Goal: Use online tool/utility: Utilize a website feature to perform a specific function

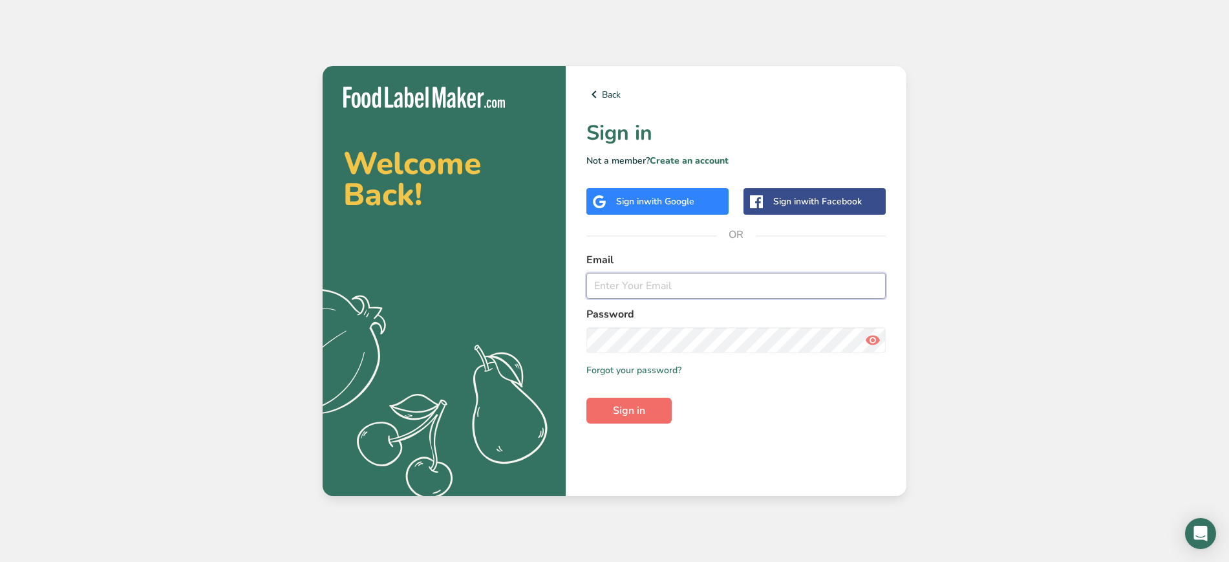
type input "[PERSON_NAME][EMAIL_ADDRESS][DOMAIN_NAME]"
click at [619, 407] on span "Sign in" at bounding box center [629, 411] width 32 height 16
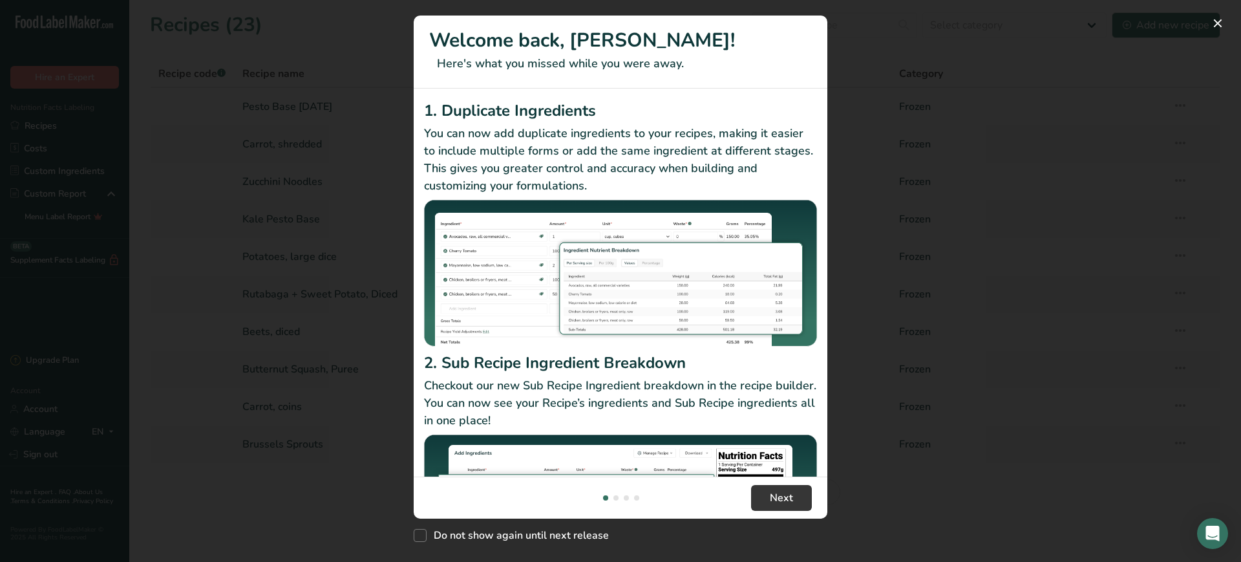
click at [926, 482] on div "New Features" at bounding box center [620, 281] width 1241 height 562
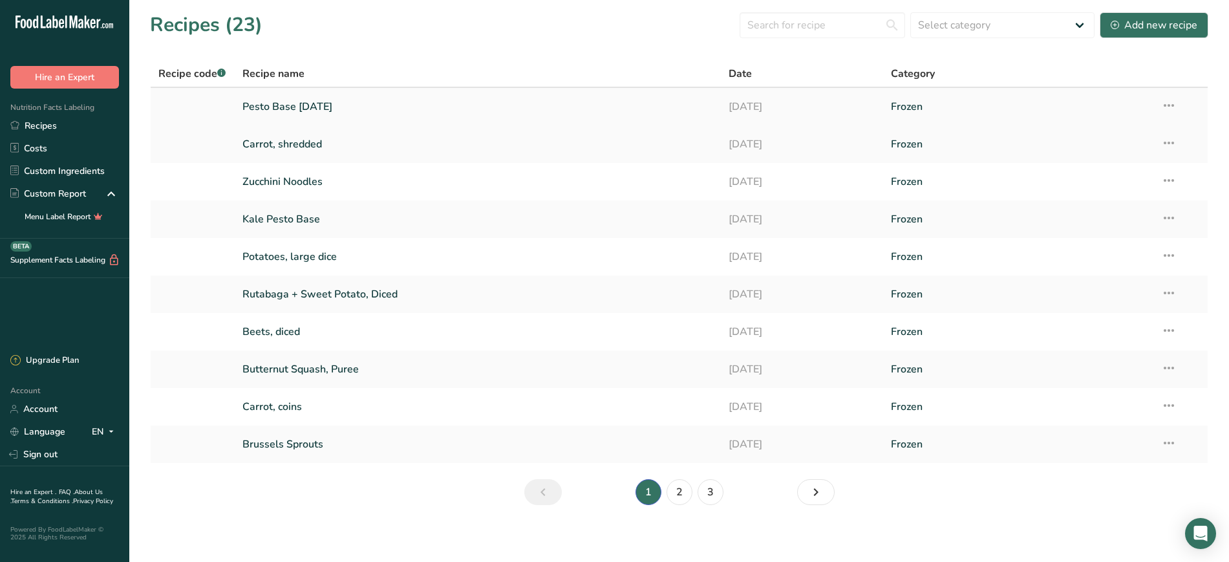
click at [285, 103] on link "Pesto Base [DATE]" at bounding box center [477, 106] width 471 height 27
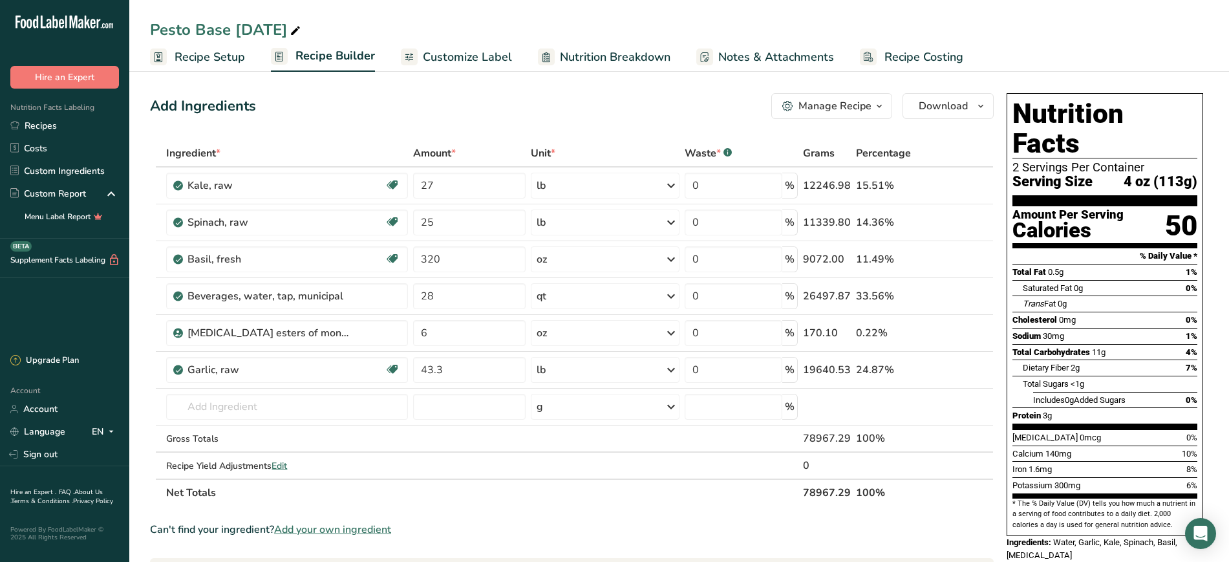
click at [630, 65] on span "Nutrition Breakdown" at bounding box center [615, 56] width 111 height 17
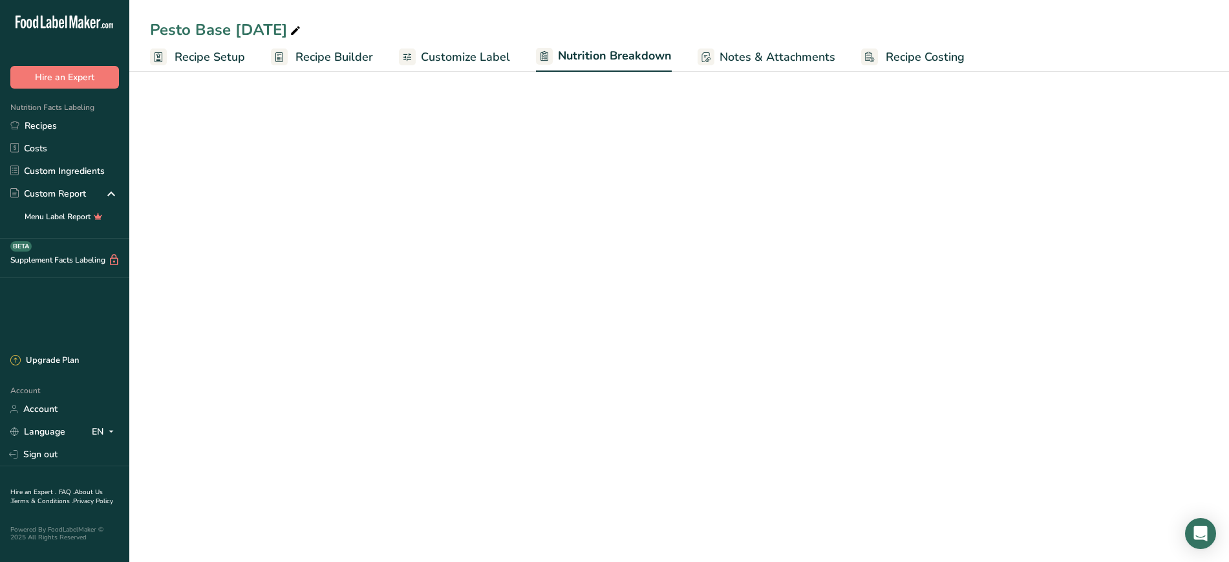
select select "Calories"
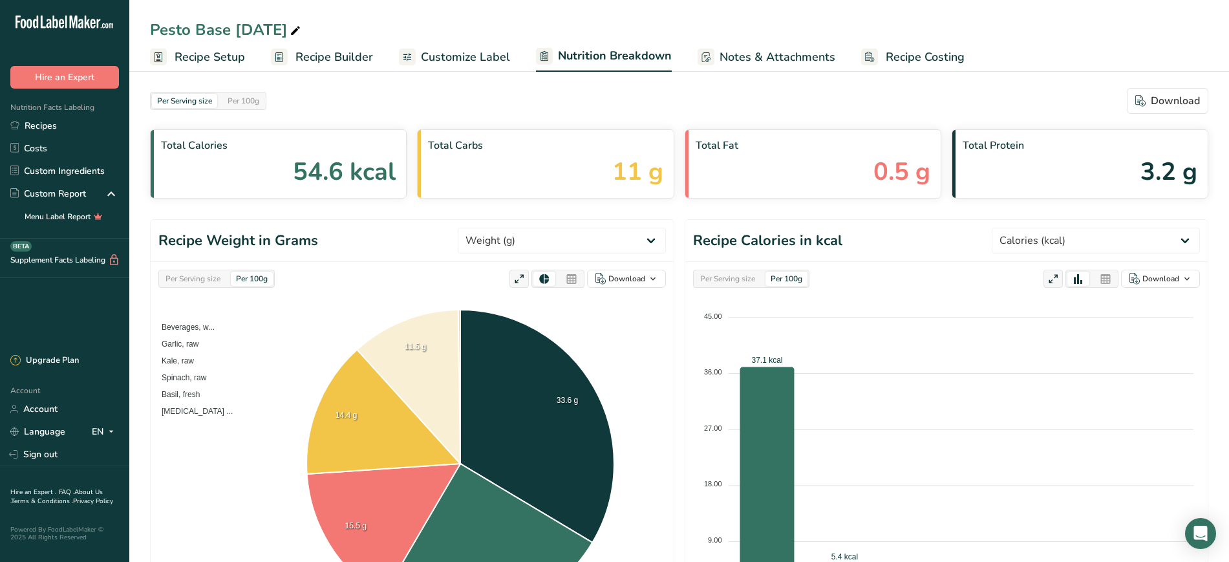
click at [484, 53] on span "Customize Label" at bounding box center [465, 56] width 89 height 17
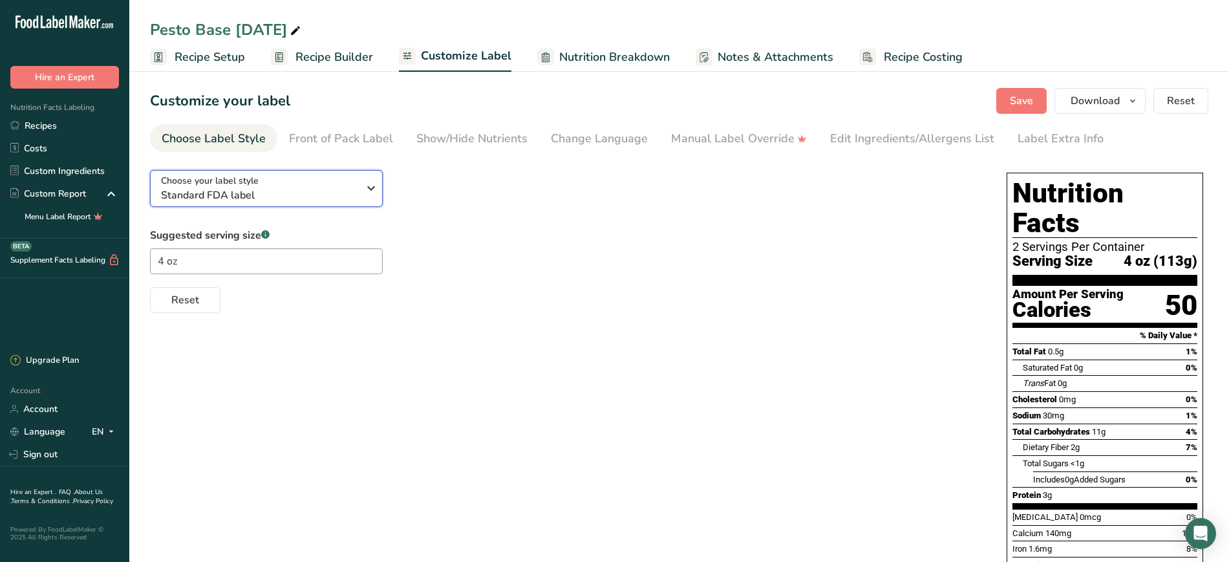
click at [329, 182] on div "Choose your label style Standard FDA label" at bounding box center [259, 188] width 197 height 29
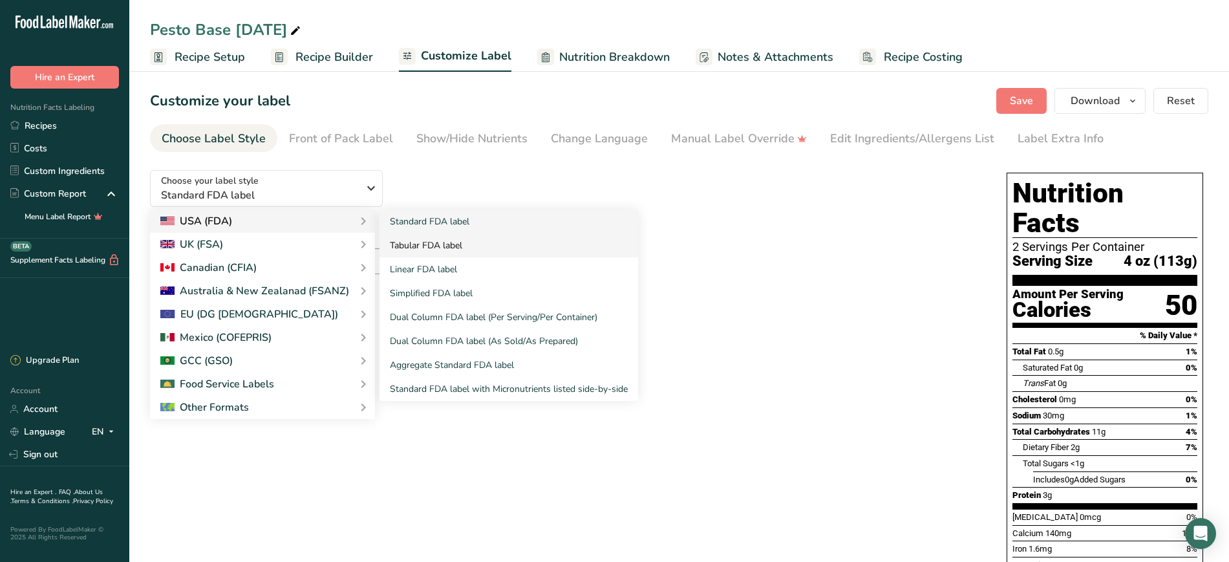
click at [434, 244] on link "Tabular FDA label" at bounding box center [509, 245] width 259 height 24
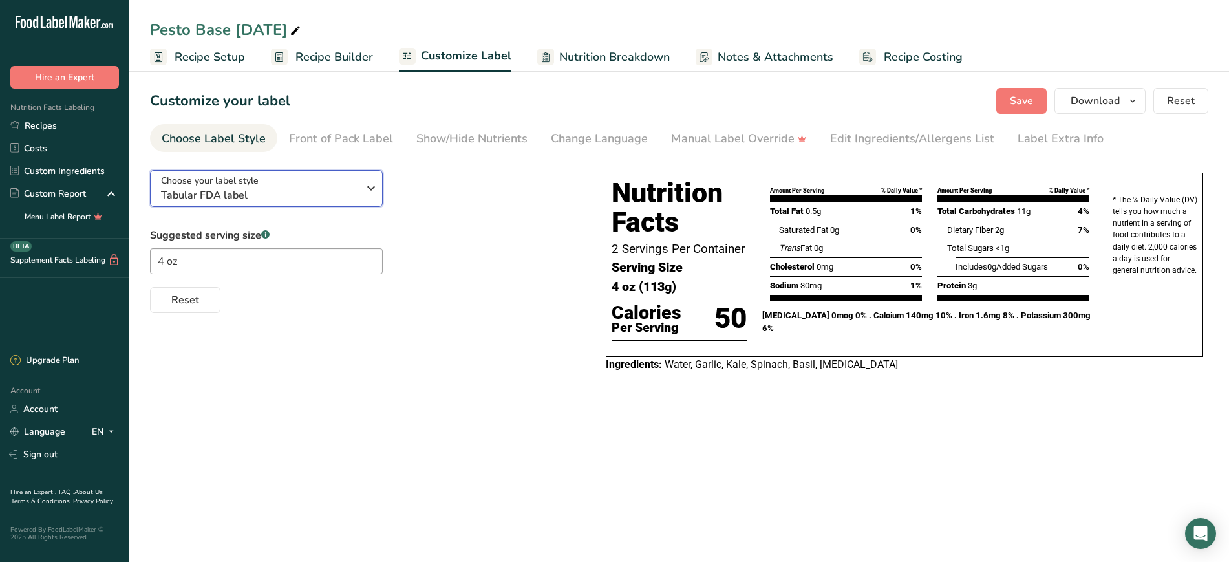
click at [275, 203] on button "Choose your label style Tabular FDA label" at bounding box center [266, 188] width 233 height 37
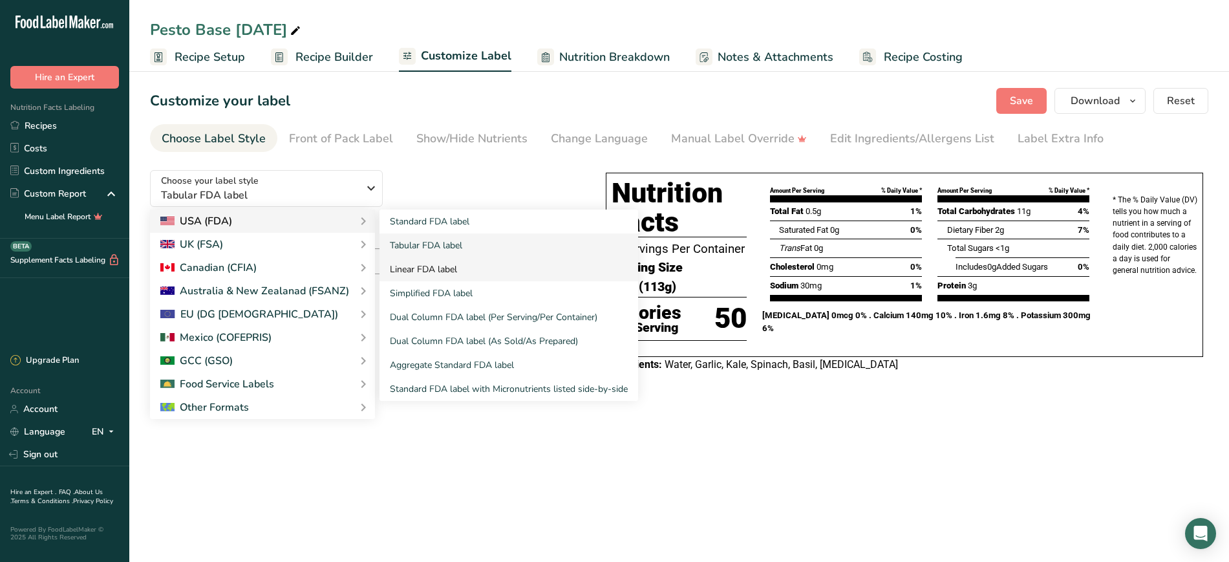
click at [458, 264] on link "Linear FDA label" at bounding box center [509, 269] width 259 height 24
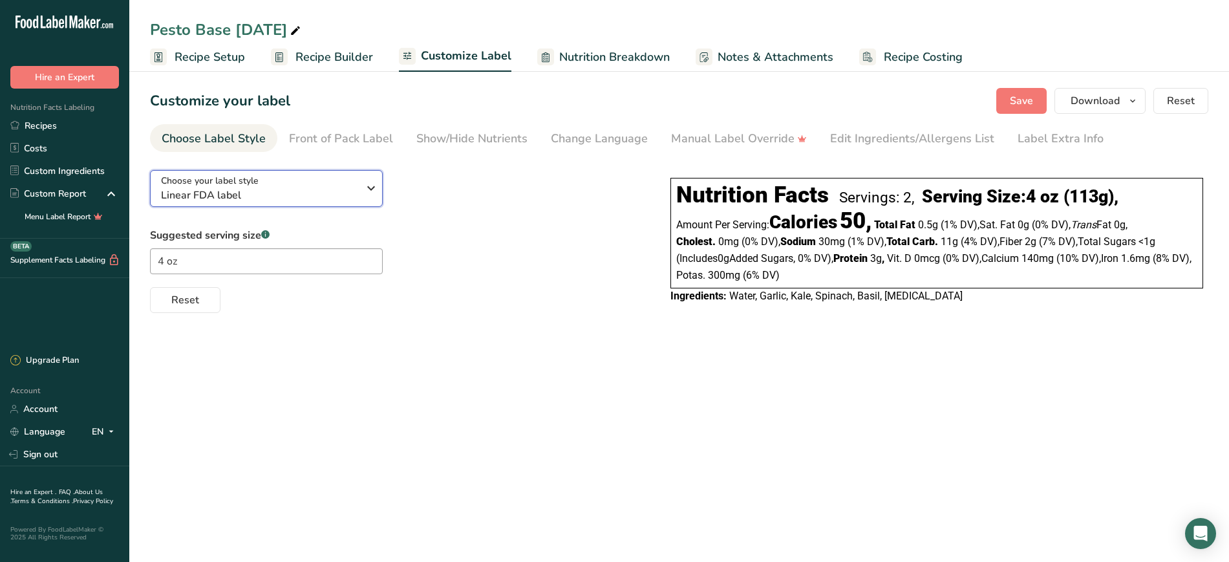
click at [310, 178] on div "Choose your label style Linear FDA label" at bounding box center [259, 188] width 197 height 29
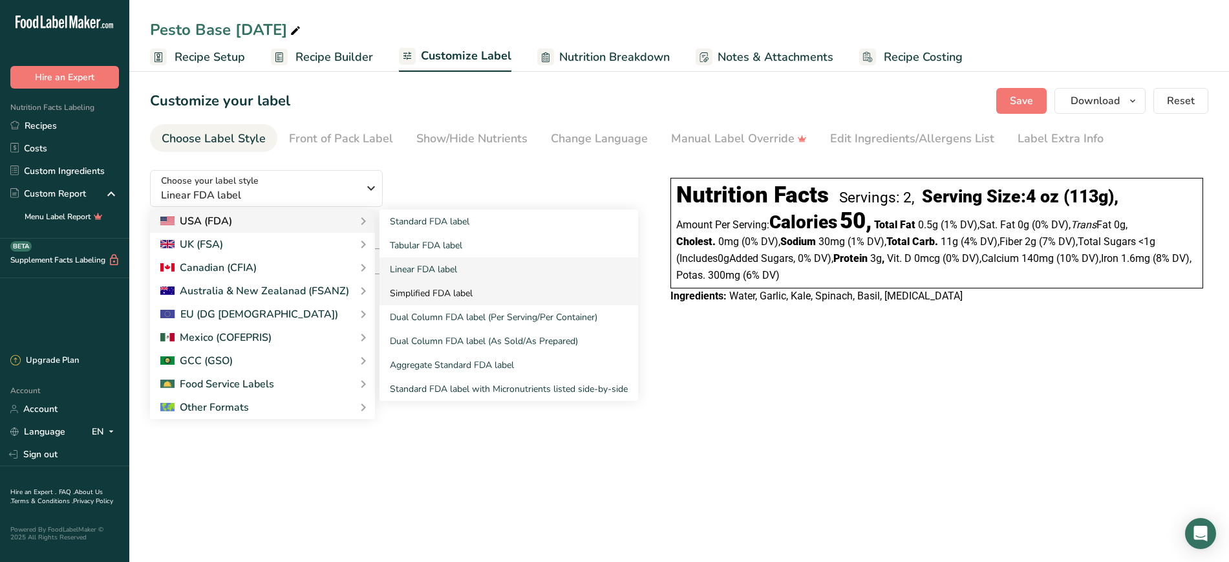
click at [422, 290] on link "Simplified FDA label" at bounding box center [509, 293] width 259 height 24
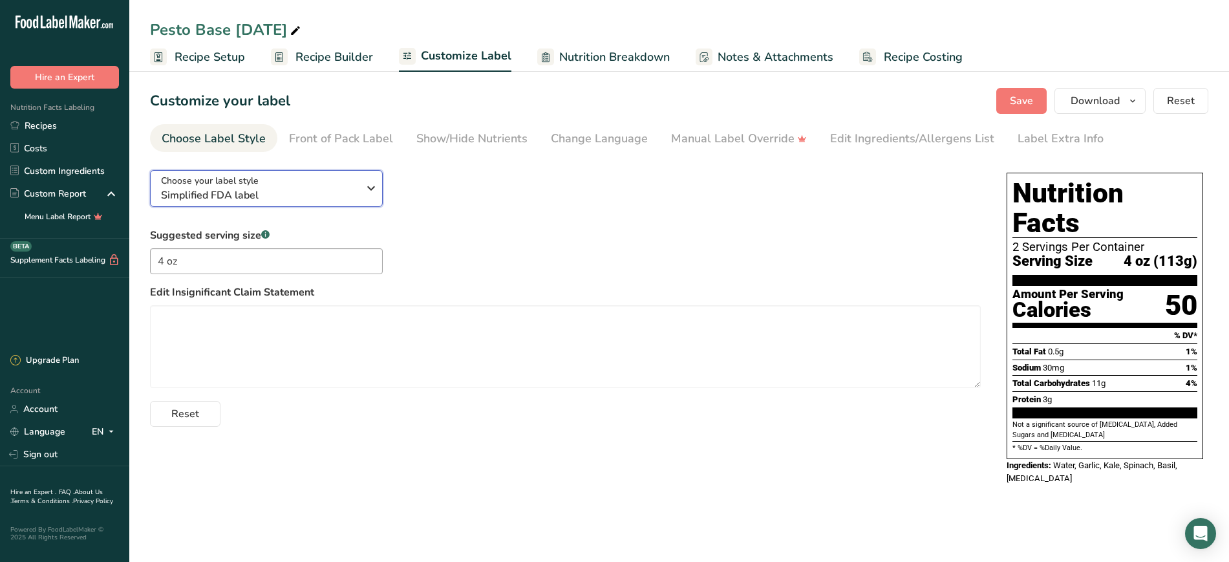
click at [283, 190] on span "Simplified FDA label" at bounding box center [259, 195] width 197 height 16
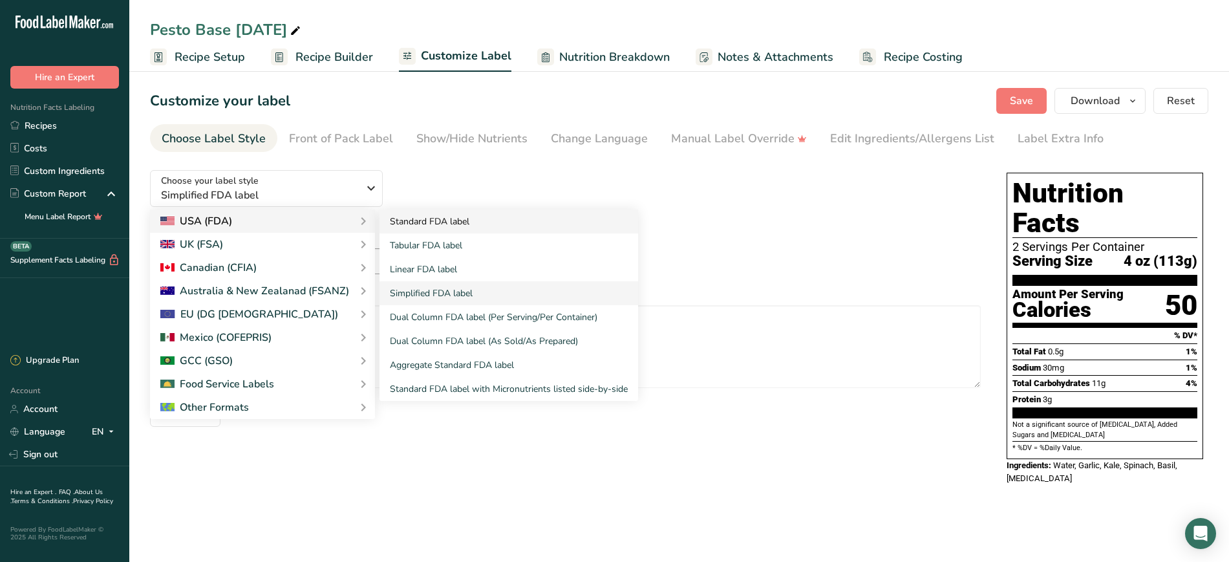
click at [409, 211] on link "Standard FDA label" at bounding box center [509, 221] width 259 height 24
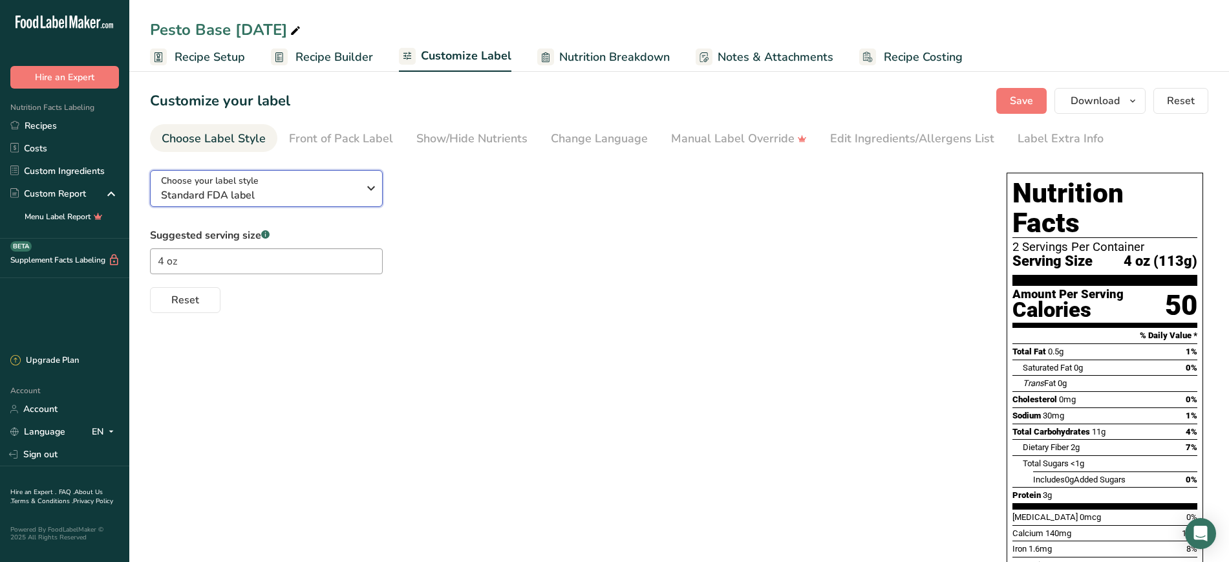
click at [365, 201] on div "Choose your label style Standard FDA label" at bounding box center [264, 188] width 207 height 29
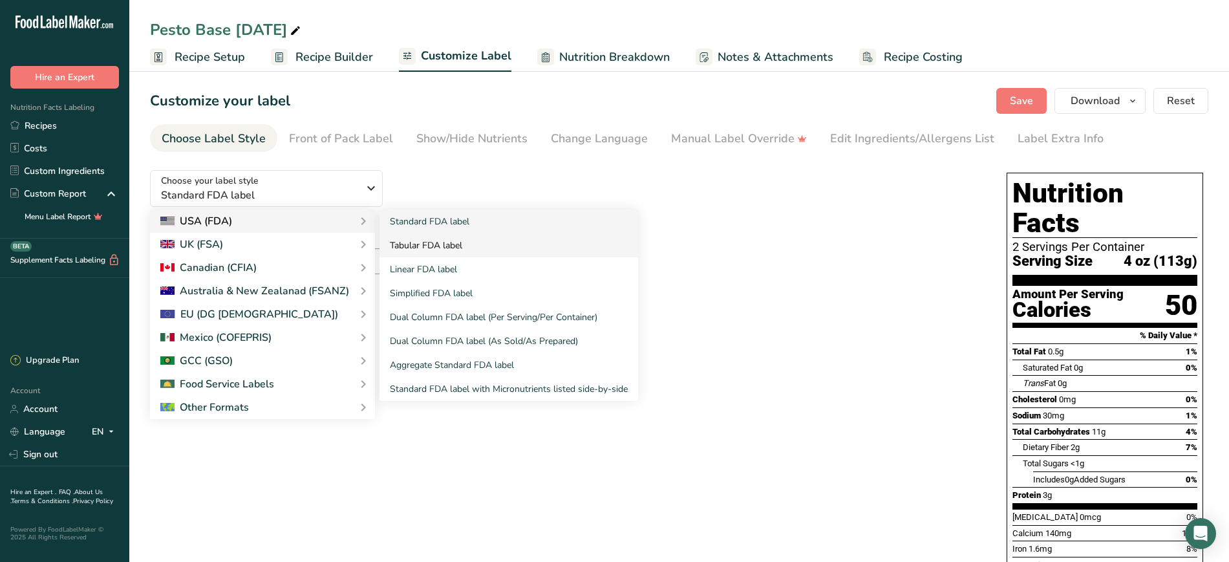
click at [441, 240] on link "Tabular FDA label" at bounding box center [509, 245] width 259 height 24
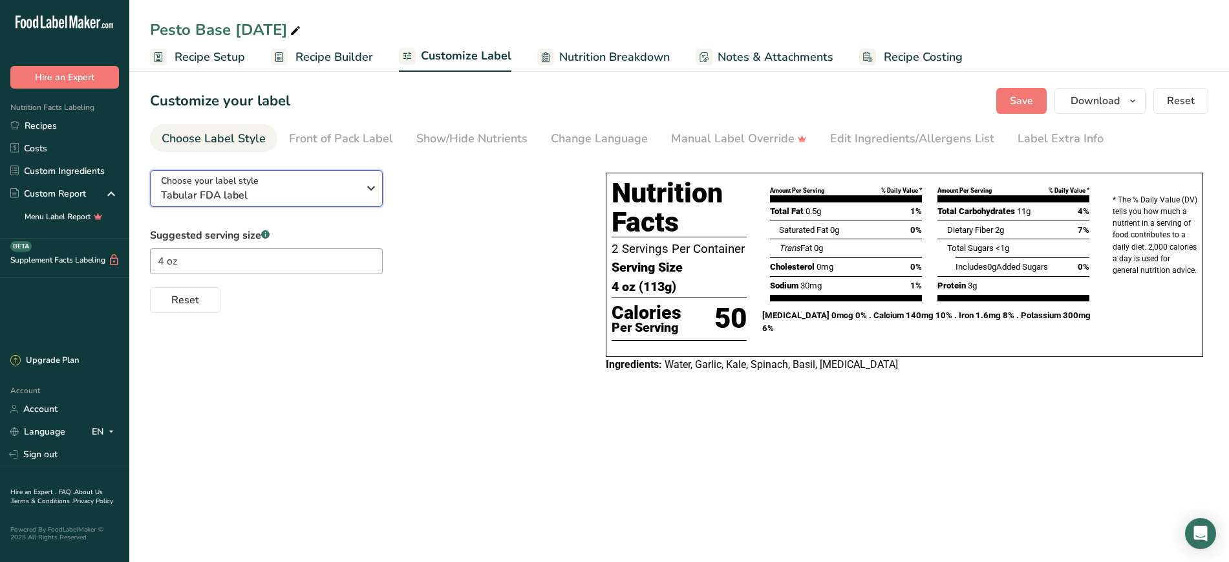
click at [266, 193] on span "Tabular FDA label" at bounding box center [259, 195] width 197 height 16
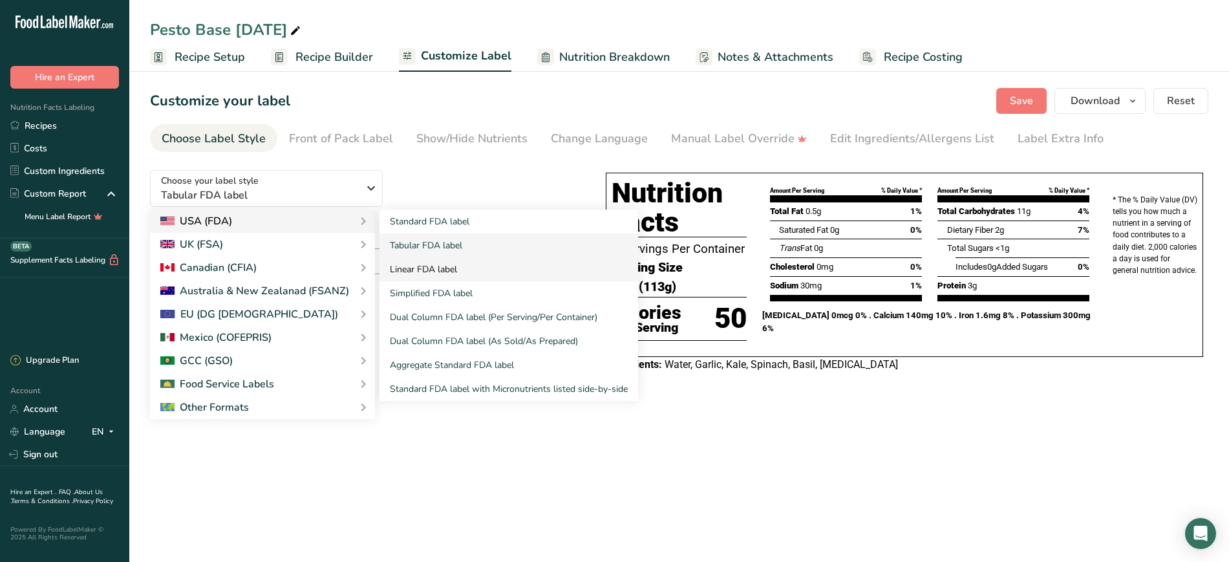
click at [422, 266] on link "Linear FDA label" at bounding box center [509, 269] width 259 height 24
